Goal: Task Accomplishment & Management: Manage account settings

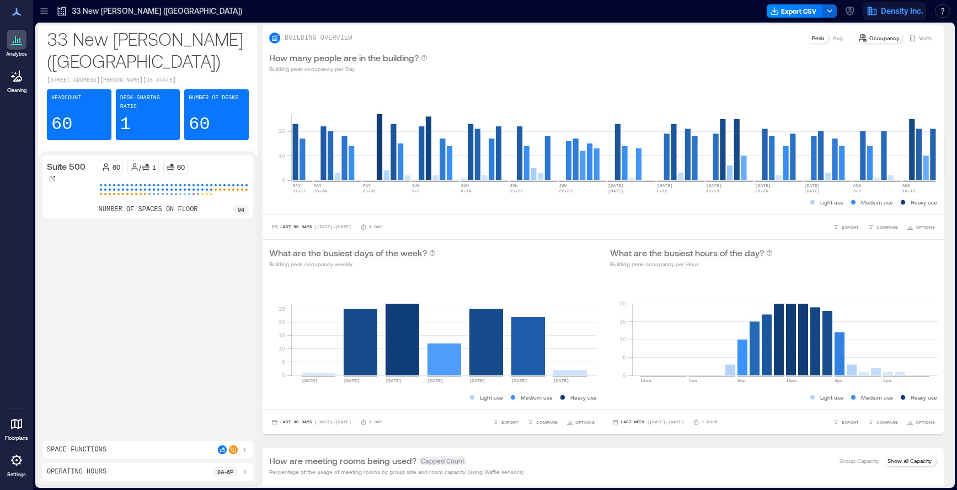
click at [908, 9] on span "Density Inc." at bounding box center [902, 11] width 42 height 11
click at [891, 12] on span "Density Inc." at bounding box center [902, 11] width 42 height 11
click at [905, 13] on span "Density Inc." at bounding box center [902, 11] width 42 height 11
click at [849, 10] on icon "button" at bounding box center [849, 9] width 3 height 3
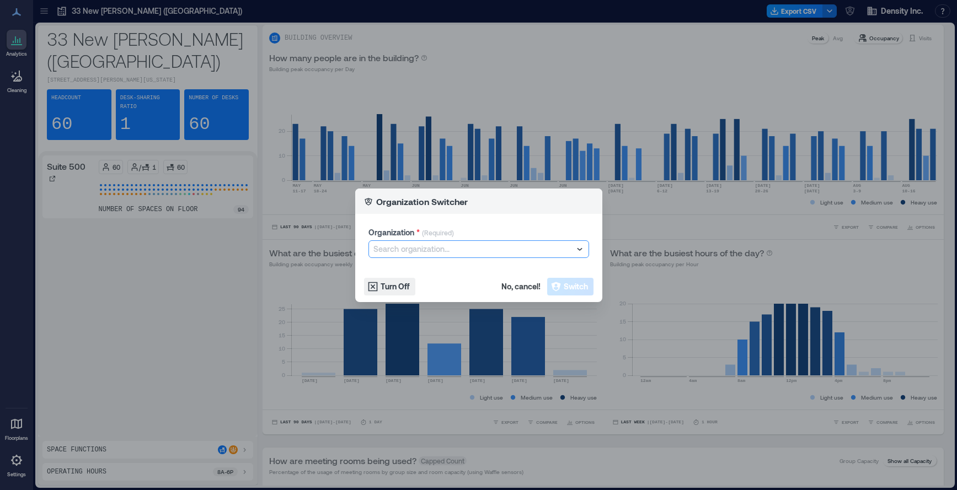
click at [406, 247] on div at bounding box center [473, 249] width 200 height 13
type input "*****"
click at [426, 265] on p "[GEOGRAPHIC_DATA]" at bounding box center [409, 269] width 65 height 9
click at [577, 286] on span "Switch" at bounding box center [576, 286] width 24 height 11
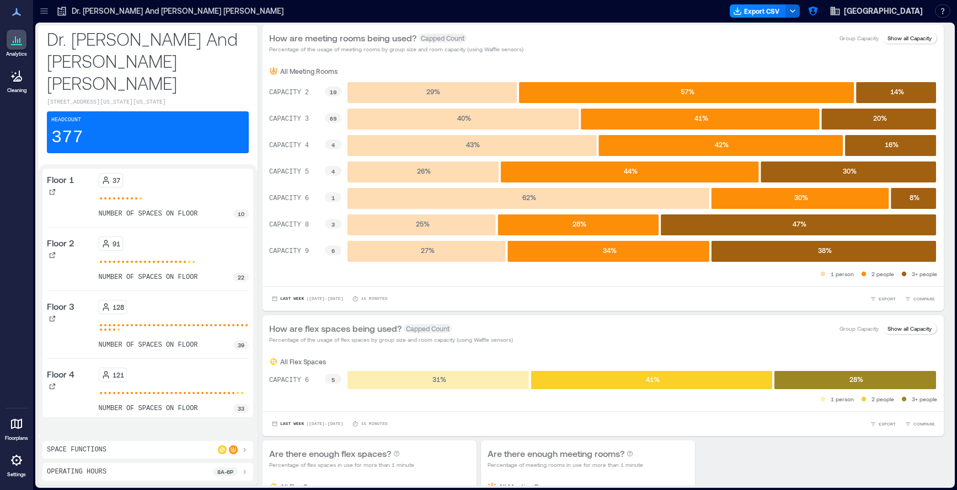
click at [45, 11] on icon at bounding box center [43, 10] width 7 height 1
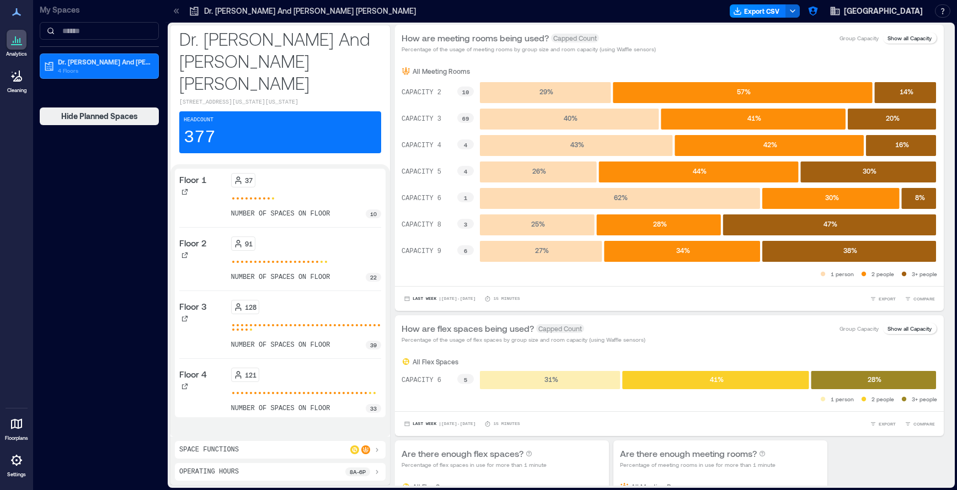
click at [45, 11] on p "My Spaces" at bounding box center [99, 9] width 119 height 11
click at [178, 8] on icon at bounding box center [176, 11] width 11 height 11
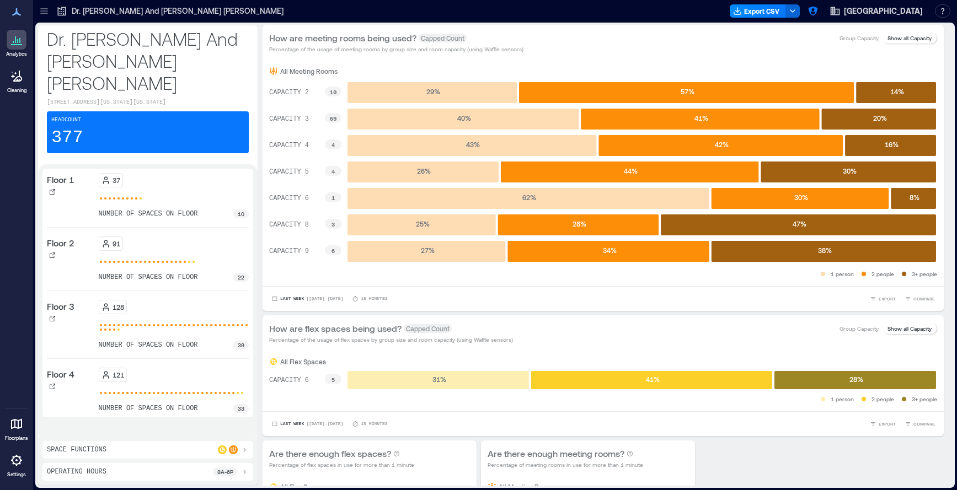
click at [46, 13] on icon at bounding box center [44, 11] width 11 height 11
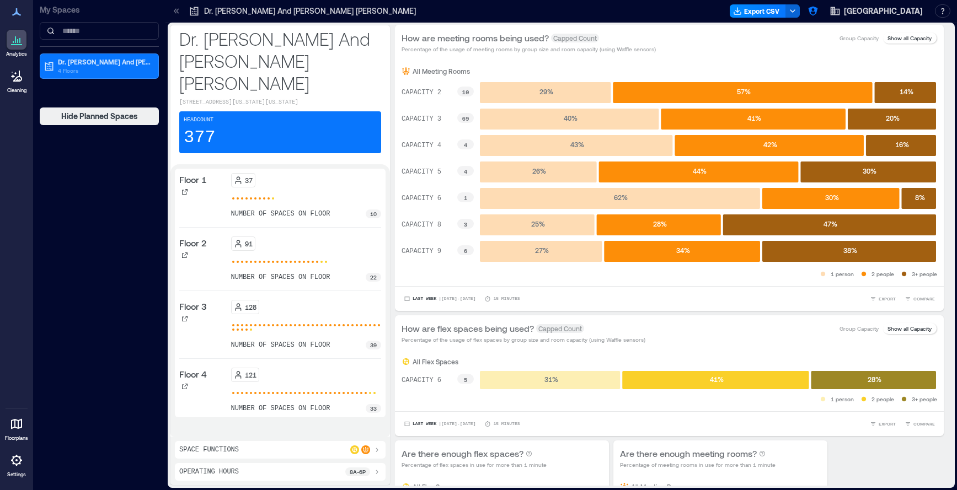
click at [46, 13] on p "My Spaces" at bounding box center [99, 9] width 119 height 11
click at [894, 9] on span "[GEOGRAPHIC_DATA]" at bounding box center [883, 11] width 79 height 11
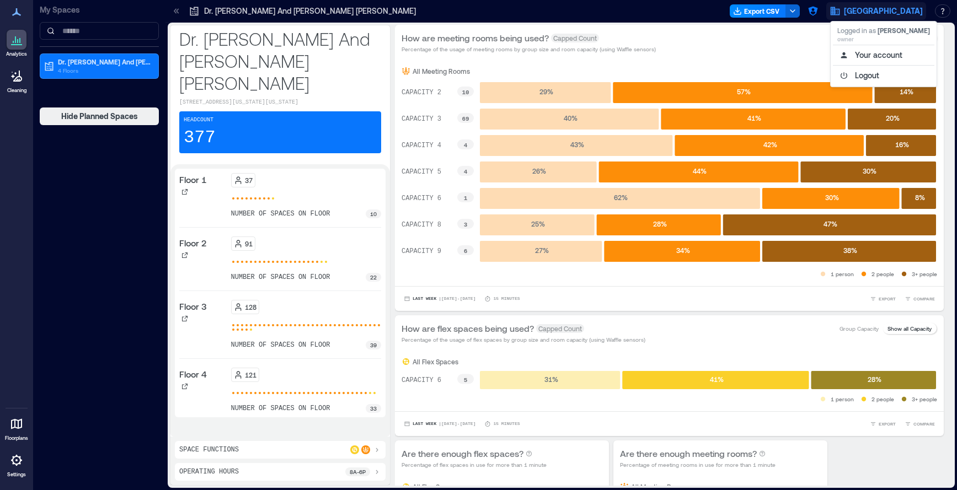
click at [894, 9] on span "[GEOGRAPHIC_DATA]" at bounding box center [883, 11] width 79 height 11
click at [868, 13] on span "[GEOGRAPHIC_DATA]" at bounding box center [883, 11] width 79 height 11
click at [860, 77] on button "Logout" at bounding box center [883, 76] width 101 height 18
